Goal: Task Accomplishment & Management: Manage account settings

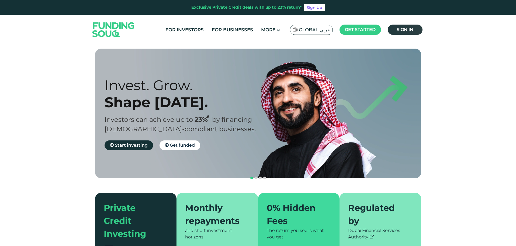
click at [406, 30] on span "Sign in" at bounding box center [405, 29] width 17 height 5
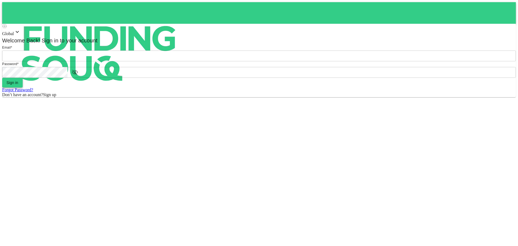
type input "halhindi81@gmail.com"
click at [23, 87] on button "Sign in" at bounding box center [12, 83] width 20 height 10
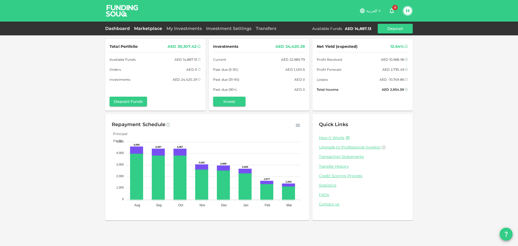
click at [147, 31] on link "Marketplace" at bounding box center [148, 28] width 32 height 5
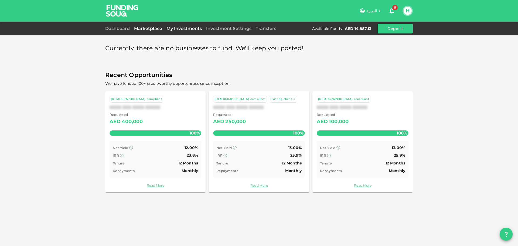
click at [175, 28] on link "My Investments" at bounding box center [184, 28] width 40 height 5
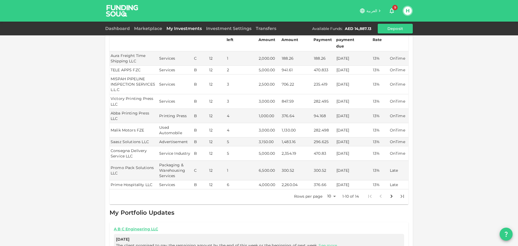
scroll to position [81, 0]
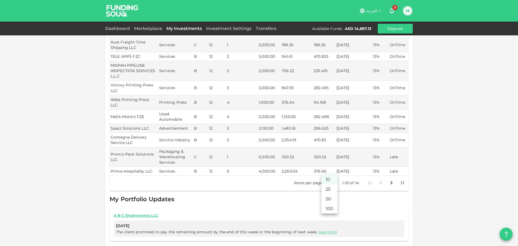
click at [333, 172] on body "العربية 9 H Dashboard Marketplace My Investments Investment Settings Transfers …" at bounding box center [259, 123] width 518 height 246
click at [327, 191] on li "25" at bounding box center [329, 189] width 16 height 10
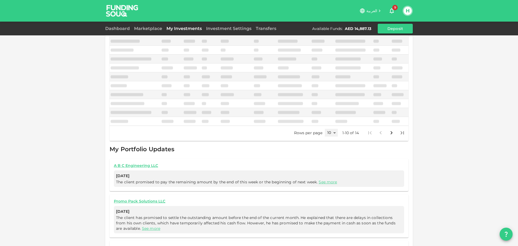
type input "25"
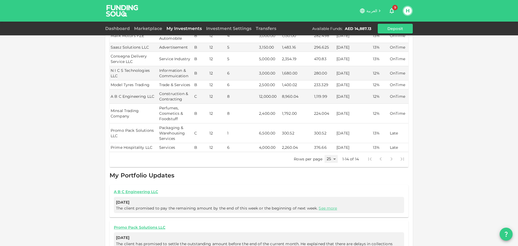
scroll to position [135, 0]
